Goal: Check status: Check status

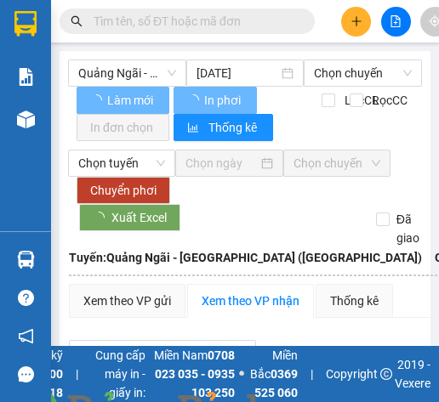
type input "09/10/2025"
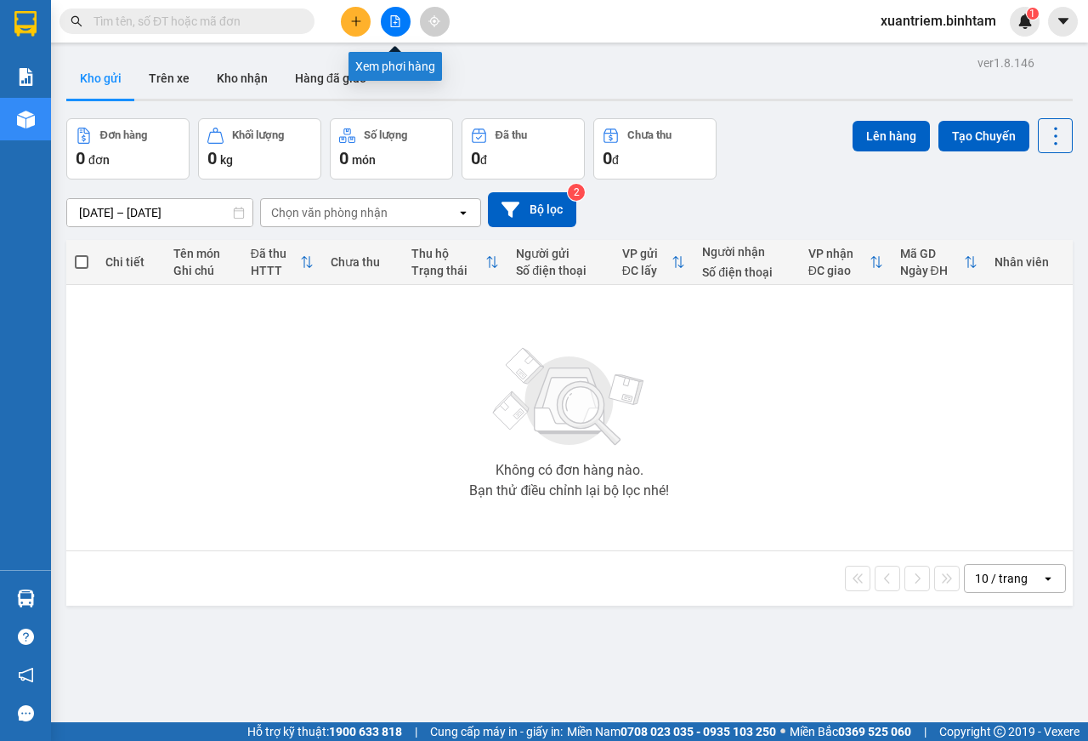
click at [402, 14] on button at bounding box center [396, 22] width 30 height 30
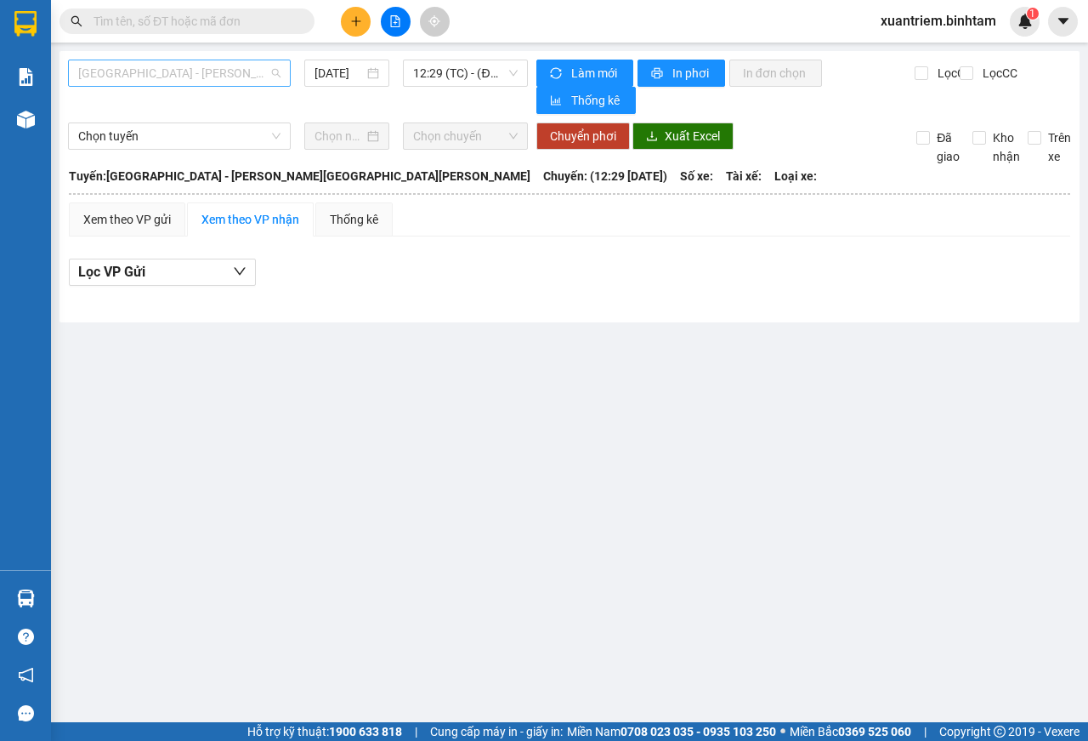
click at [224, 76] on span "[GEOGRAPHIC_DATA] - [PERSON_NAME][GEOGRAPHIC_DATA][PERSON_NAME]" at bounding box center [179, 73] width 202 height 26
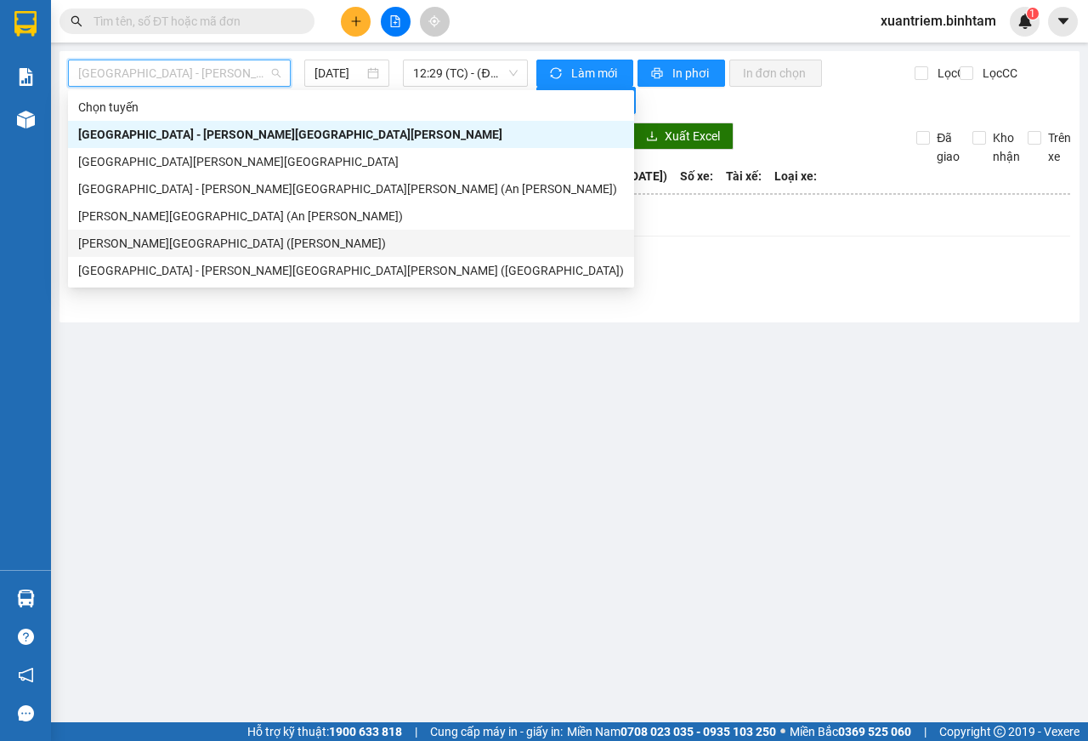
click at [226, 240] on div "[PERSON_NAME][GEOGRAPHIC_DATA] ([PERSON_NAME])" at bounding box center [351, 243] width 546 height 19
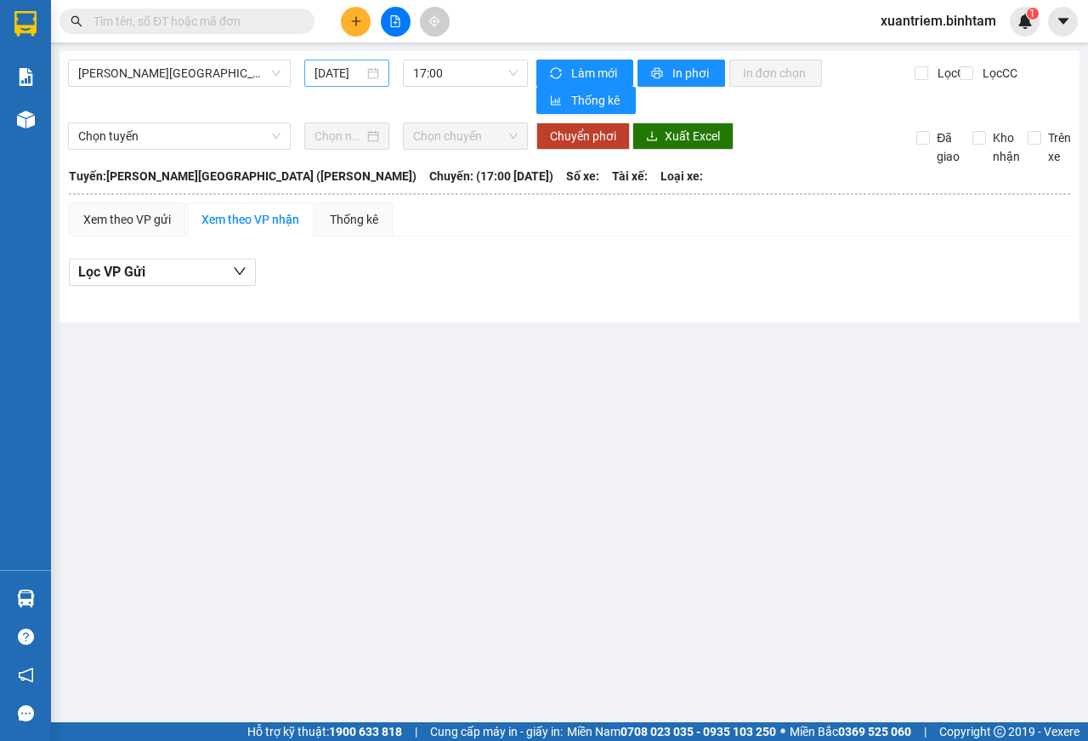
click at [378, 78] on div "[DATE]" at bounding box center [347, 73] width 65 height 19
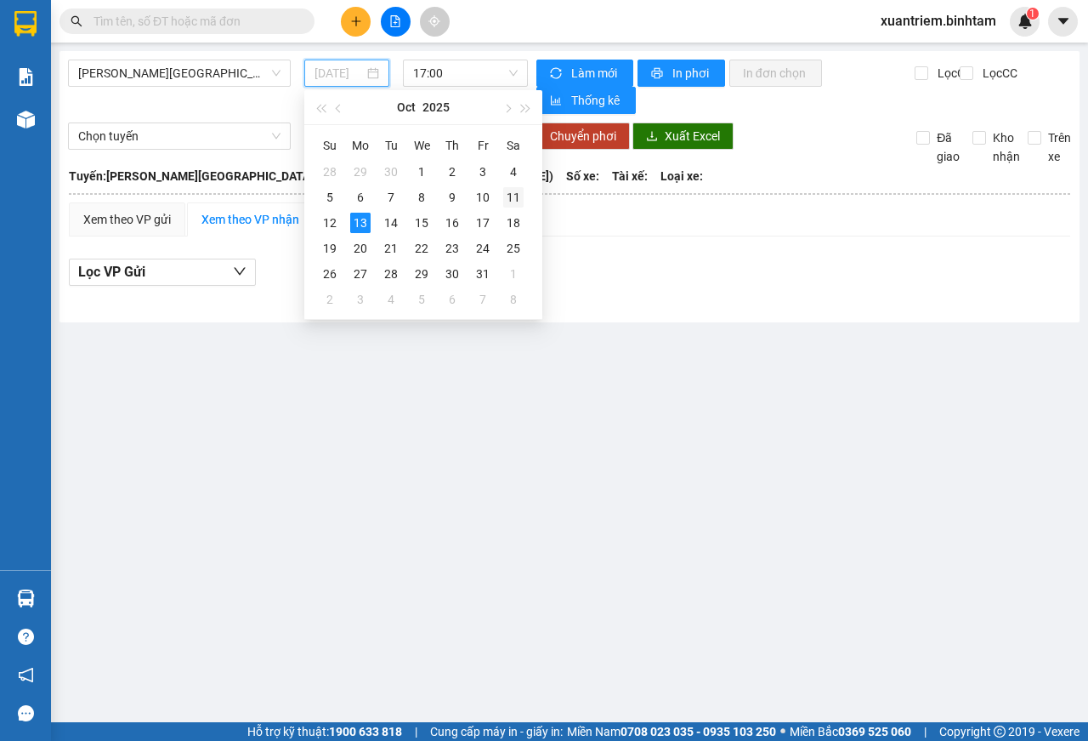
click at [514, 198] on div "11" at bounding box center [513, 197] width 20 height 20
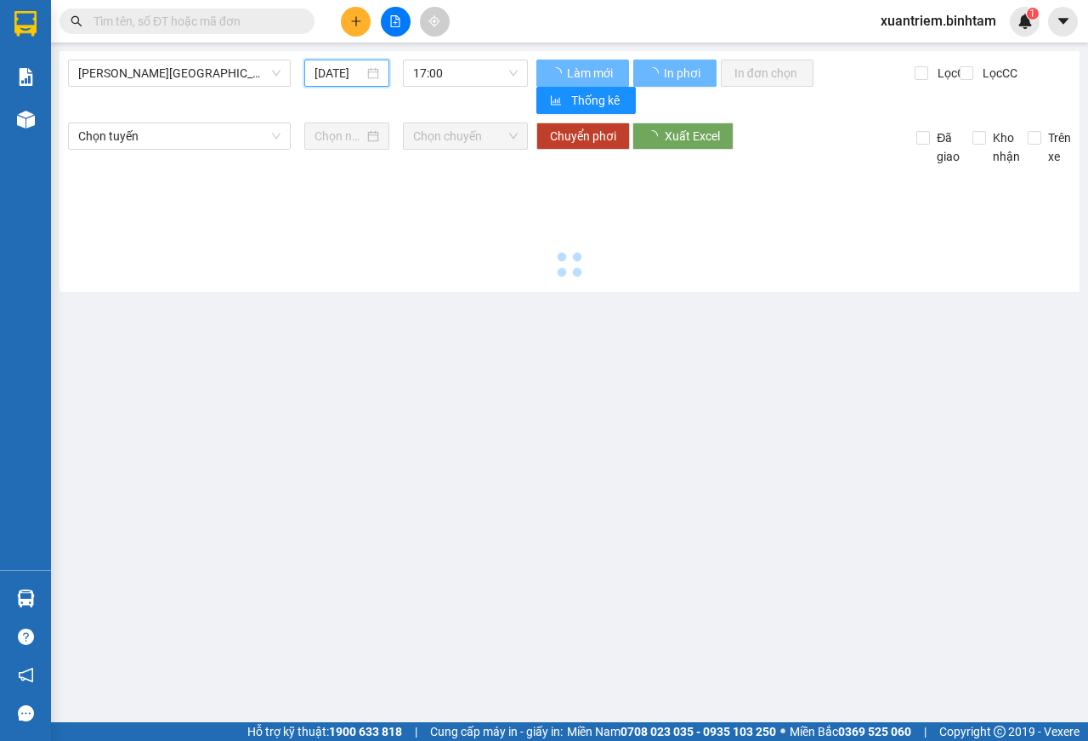
type input "[DATE]"
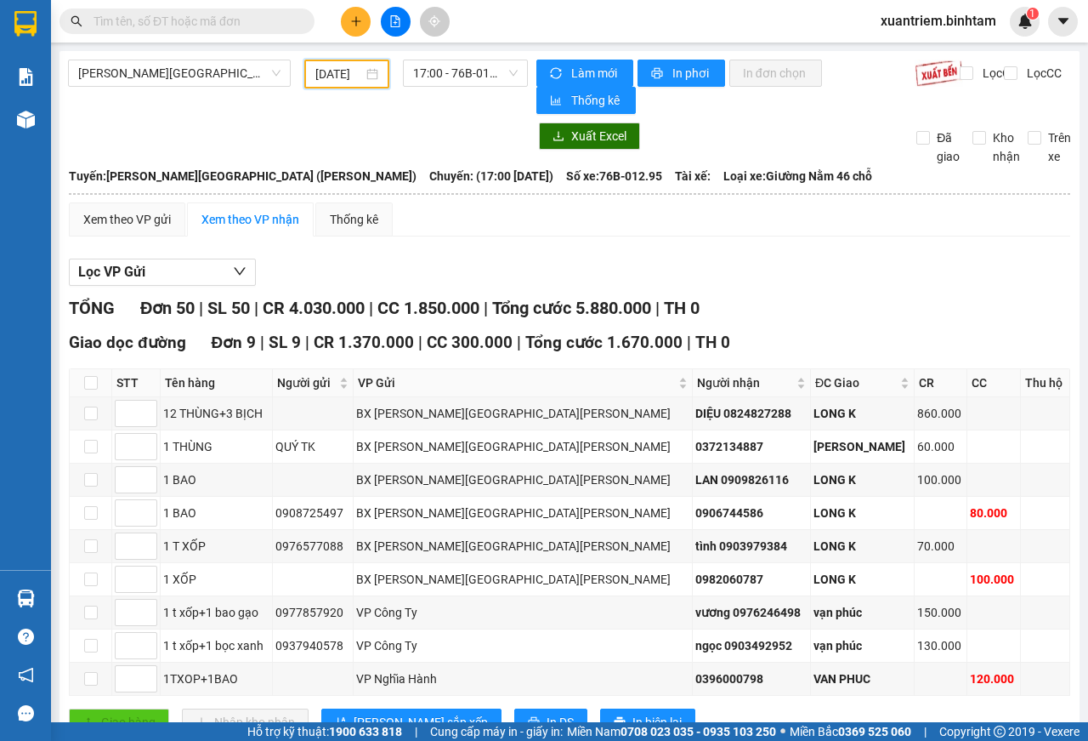
scroll to position [0, 14]
click at [219, 80] on span "[PERSON_NAME][GEOGRAPHIC_DATA] ([PERSON_NAME])" at bounding box center [179, 73] width 202 height 26
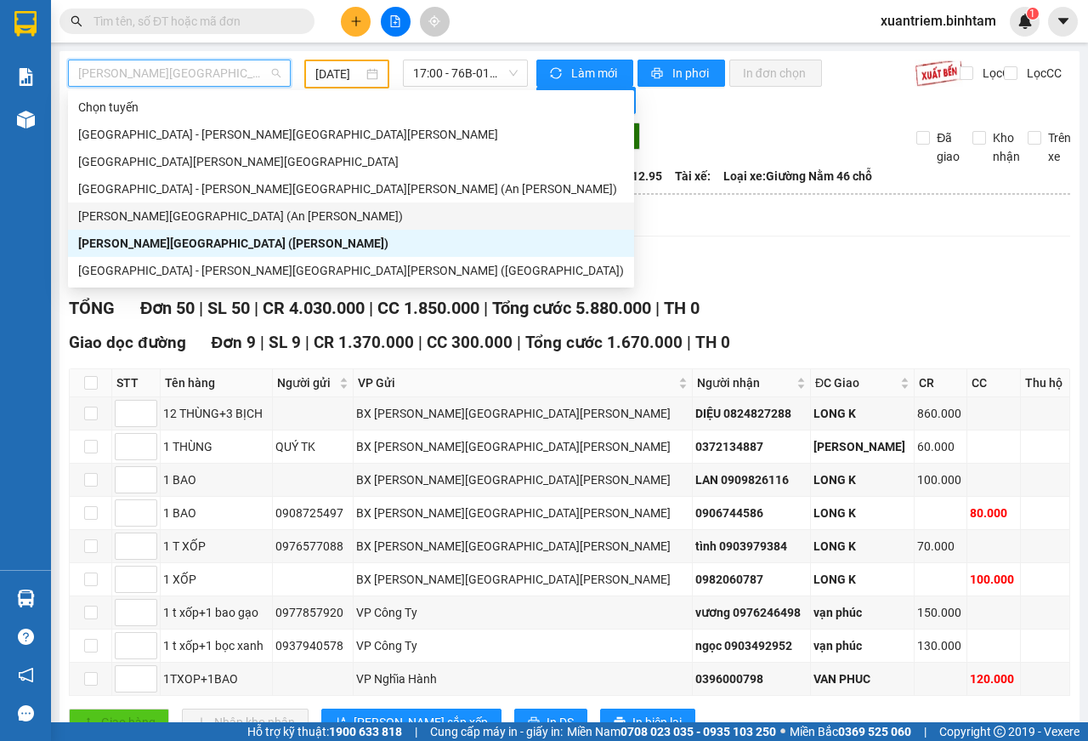
click at [212, 215] on div "[PERSON_NAME][GEOGRAPHIC_DATA] (An [PERSON_NAME])" at bounding box center [351, 216] width 546 height 19
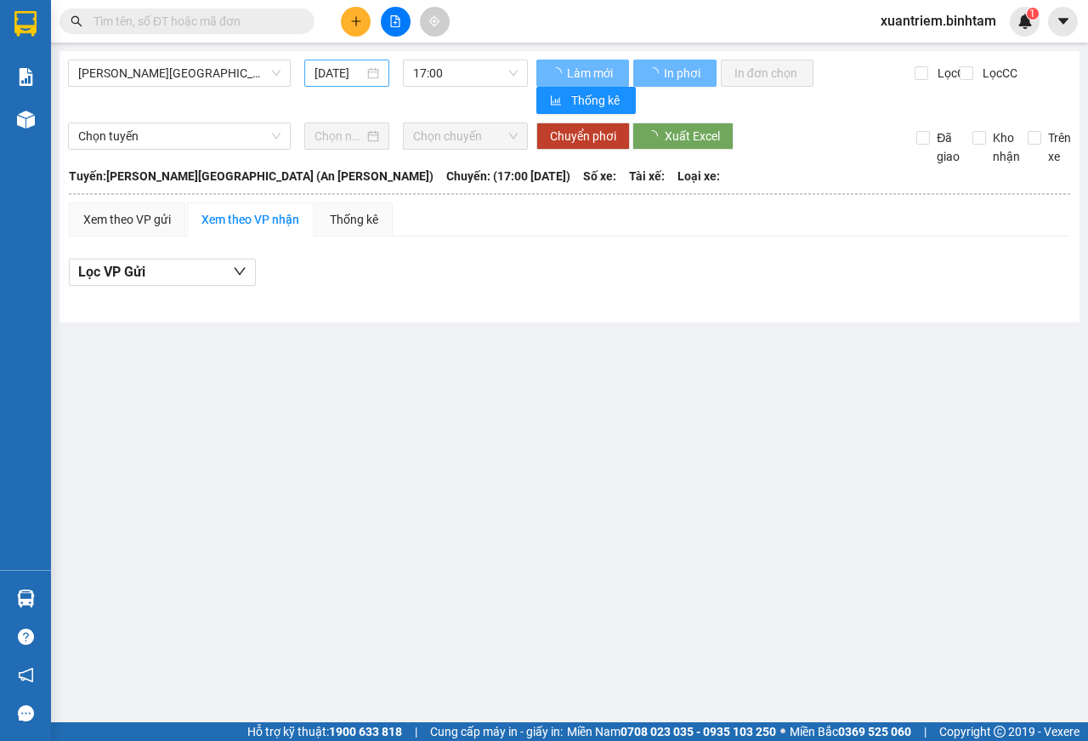
click at [365, 74] on div "[DATE]" at bounding box center [347, 73] width 65 height 19
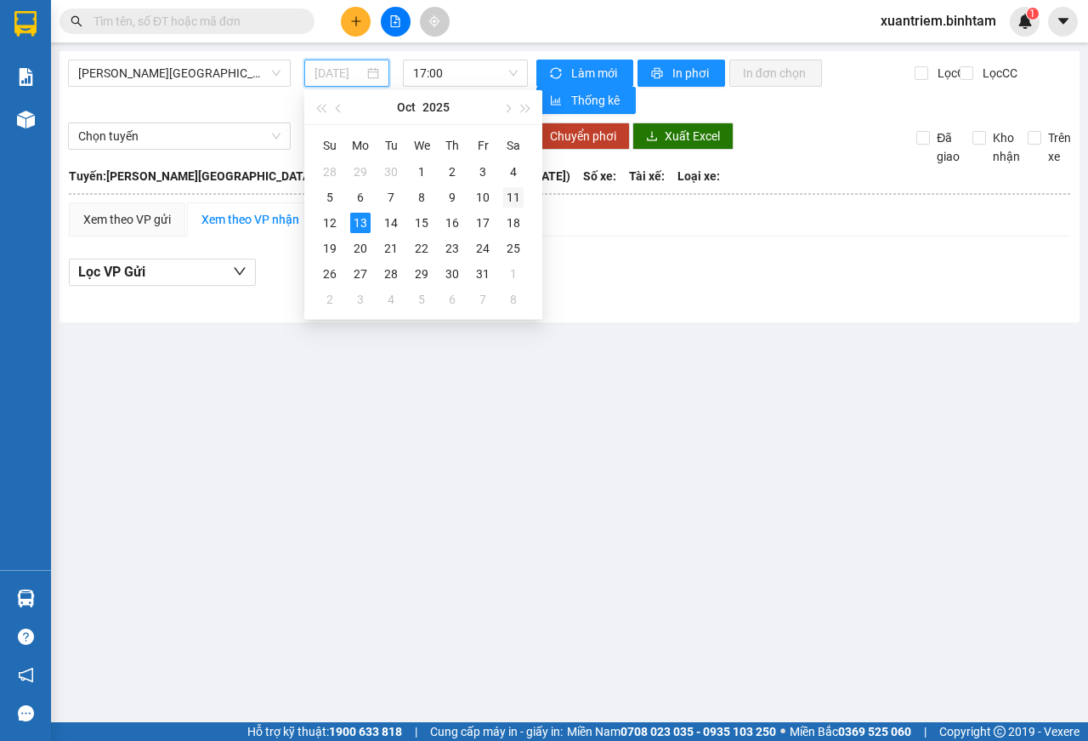
click at [508, 192] on div "11" at bounding box center [513, 197] width 20 height 20
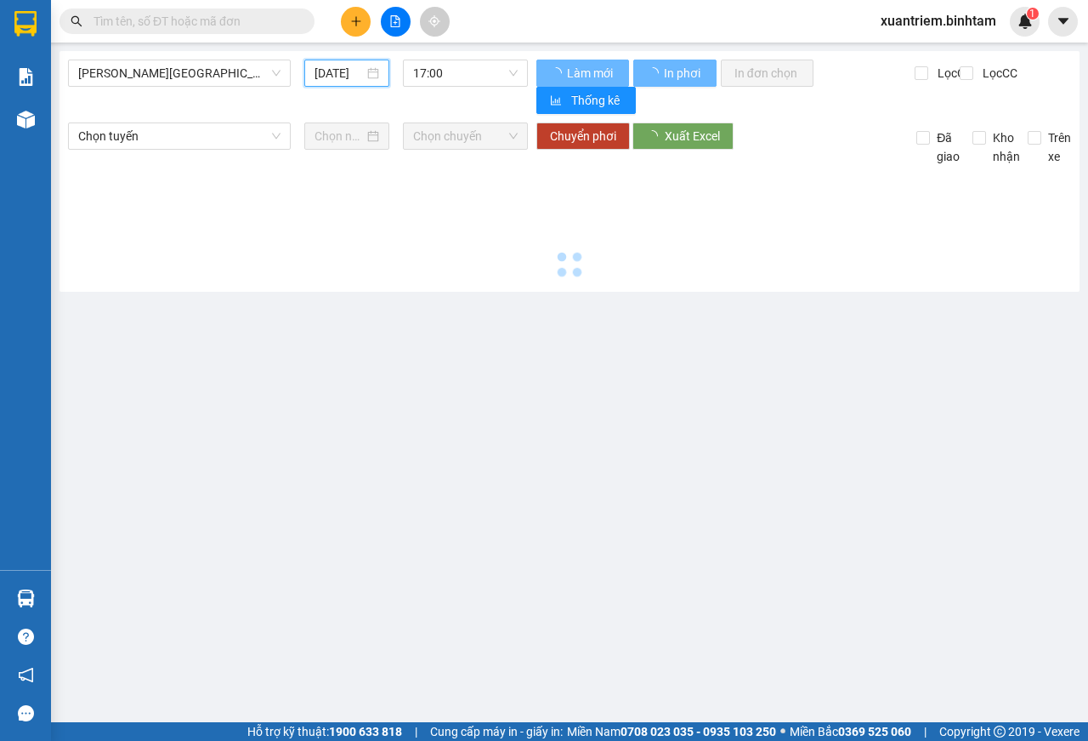
type input "[DATE]"
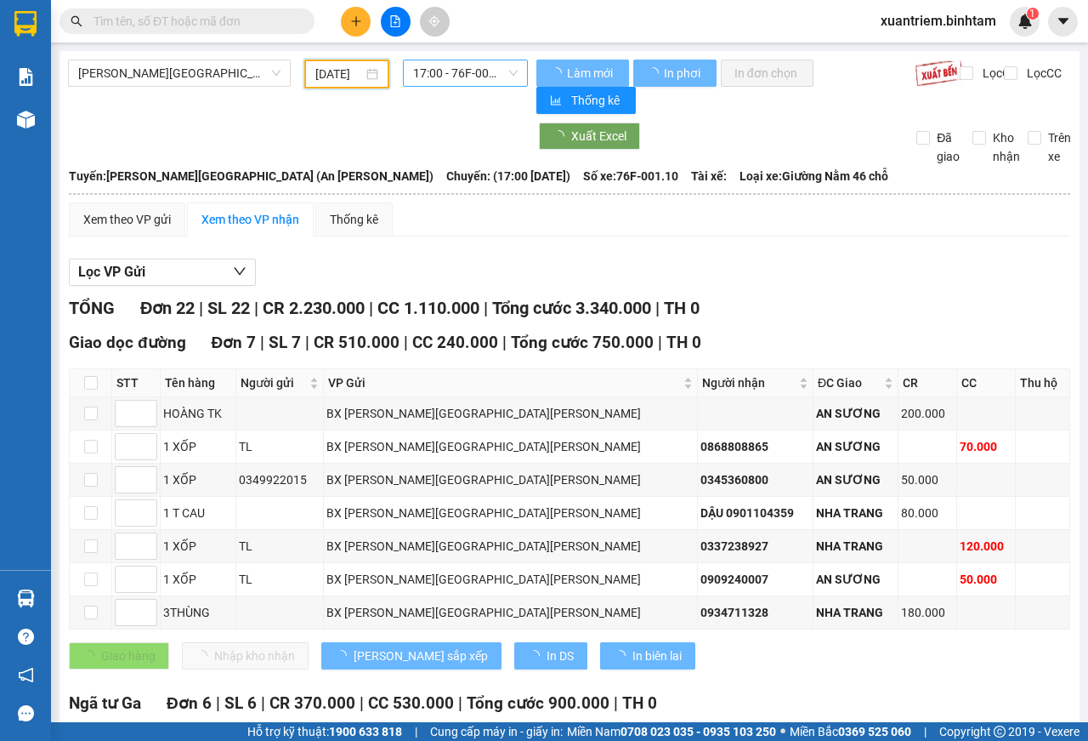
click at [504, 74] on span "17:00 - 76F-001.10" at bounding box center [465, 73] width 104 height 26
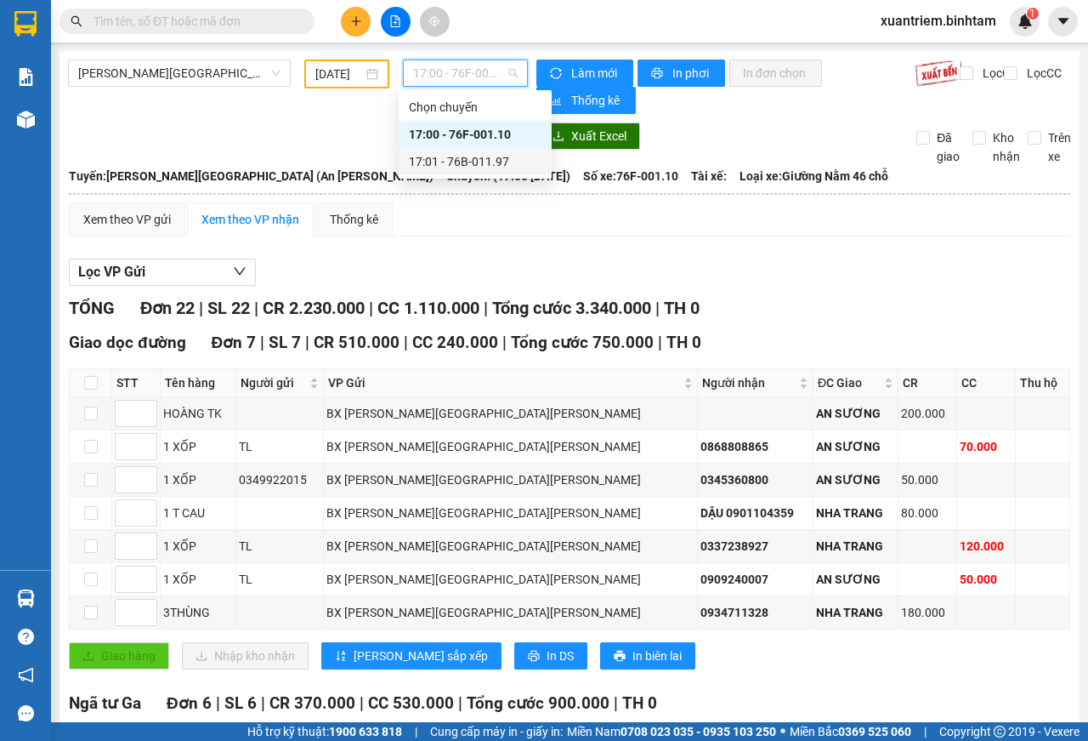
click at [492, 156] on div "17:01 - 76B-011.97" at bounding box center [475, 161] width 133 height 19
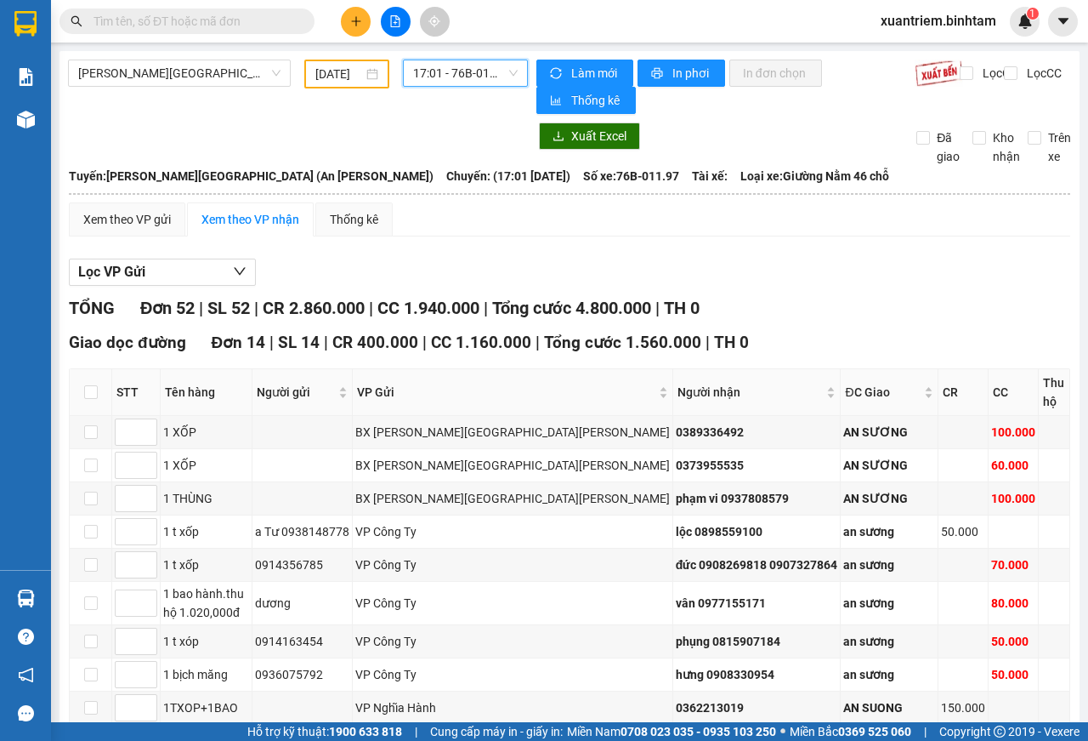
click at [461, 77] on span "17:01 - 76B-011.97" at bounding box center [465, 73] width 104 height 26
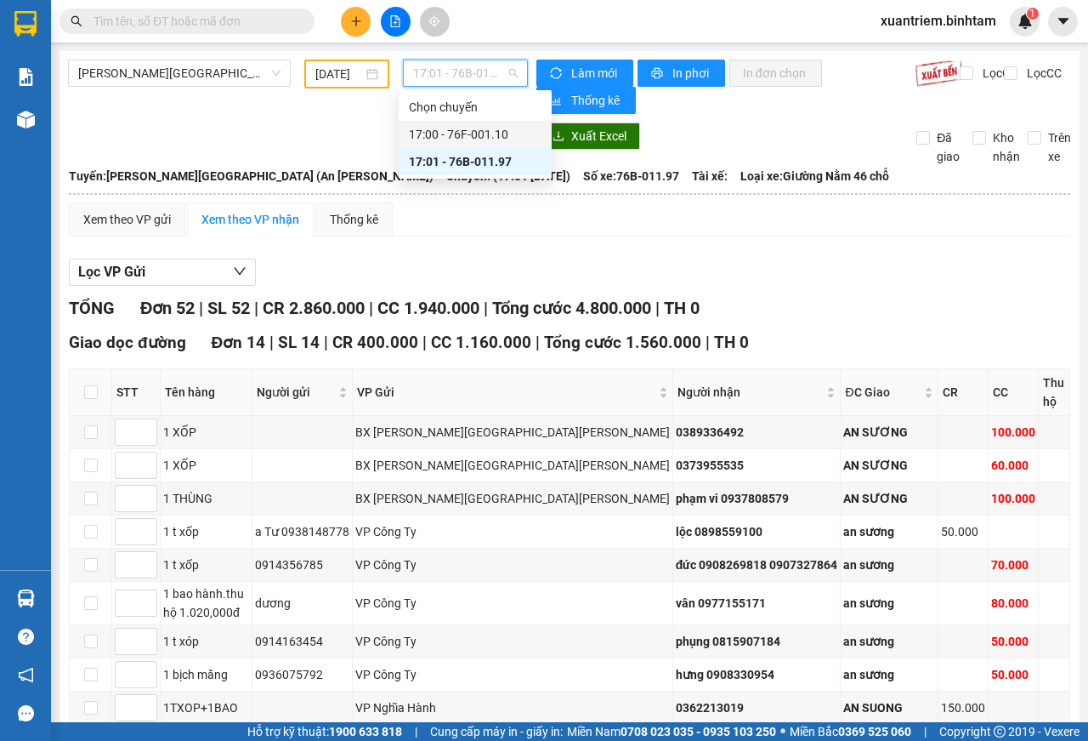
click at [478, 136] on div "17:00 - 76F-001.10" at bounding box center [475, 134] width 133 height 19
